Goal: Task Accomplishment & Management: Use online tool/utility

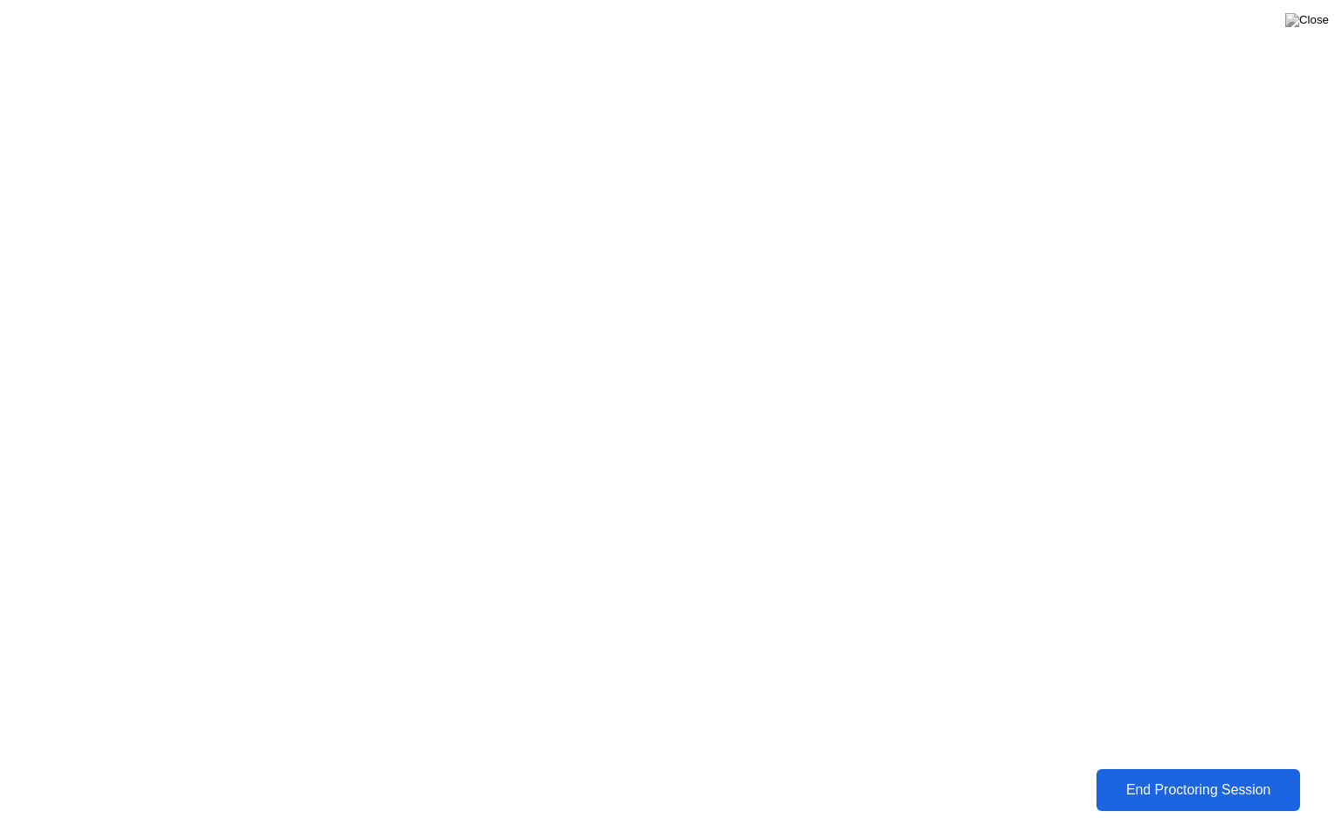
click at [1182, 773] on button "End Proctoring Session" at bounding box center [1199, 790] width 204 height 42
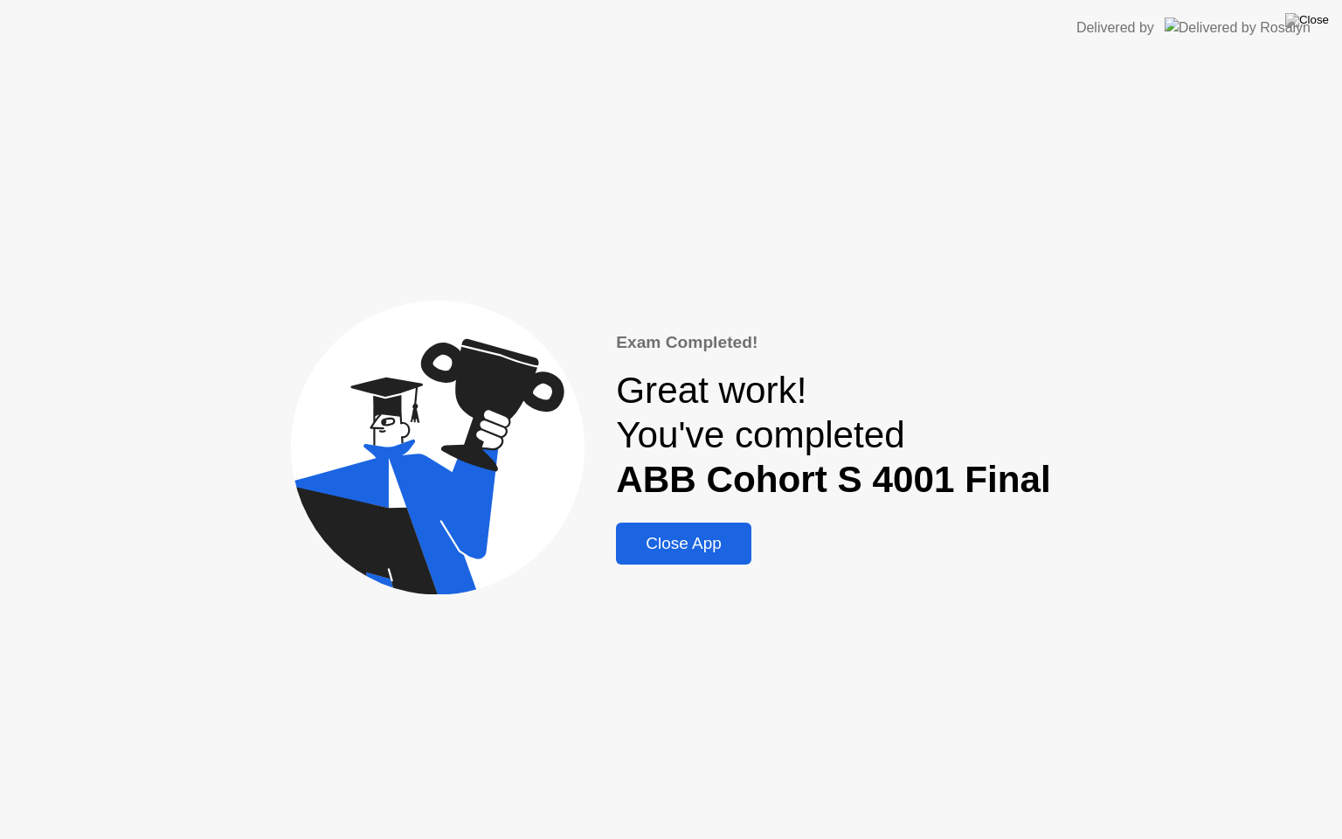
click at [756, 570] on div "Exam Completed! Great work! You've completed ABB Cohort S 4001 Final Close App" at bounding box center [671, 447] width 1342 height 783
click at [722, 553] on div "Close App" at bounding box center [683, 543] width 125 height 19
